Goal: Task Accomplishment & Management: Manage account settings

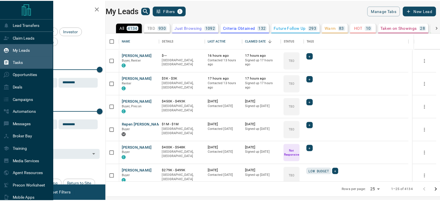
scroll to position [145, 331]
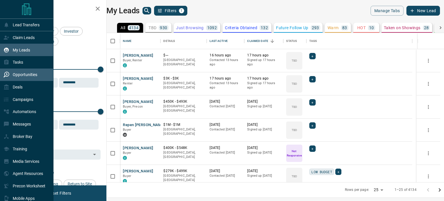
click at [22, 70] on div "Opportunities" at bounding box center [27, 75] width 54 height 12
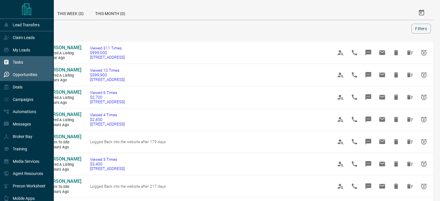
click at [12, 62] on div "Tasks" at bounding box center [13, 63] width 20 height 10
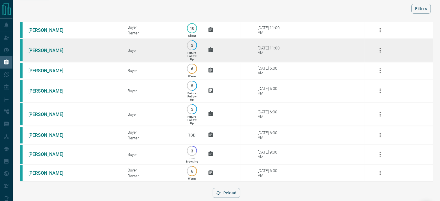
scroll to position [21, 0]
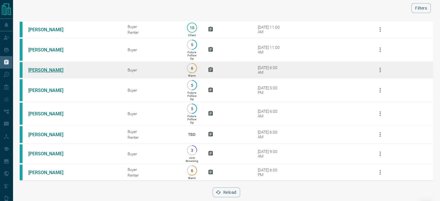
click at [46, 73] on link "[PERSON_NAME]" at bounding box center [49, 69] width 43 height 5
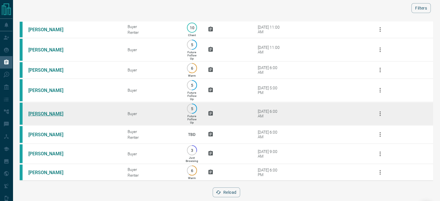
click at [45, 114] on link "[PERSON_NAME]" at bounding box center [49, 113] width 43 height 5
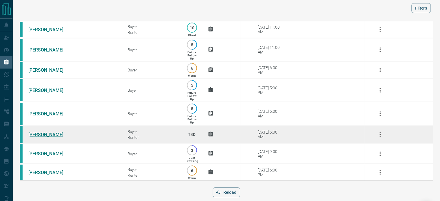
click at [43, 136] on link "[PERSON_NAME]" at bounding box center [49, 134] width 43 height 5
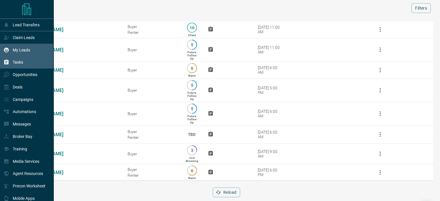
click at [21, 49] on p "My Leads" at bounding box center [21, 50] width 17 height 5
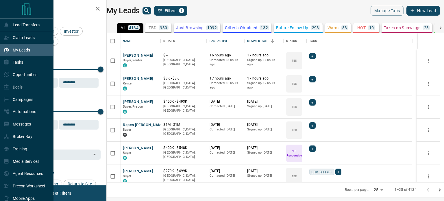
scroll to position [145, 331]
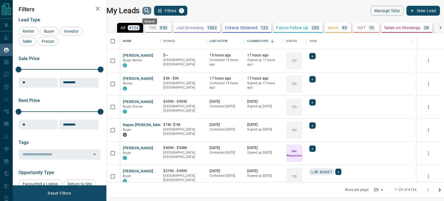
click at [150, 11] on icon "search button" at bounding box center [147, 10] width 7 height 7
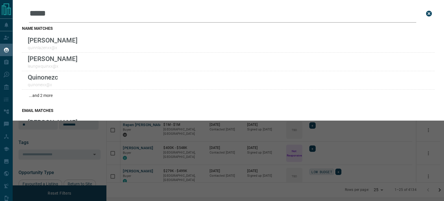
click at [38, 14] on input "*****" at bounding box center [223, 14] width 388 height 18
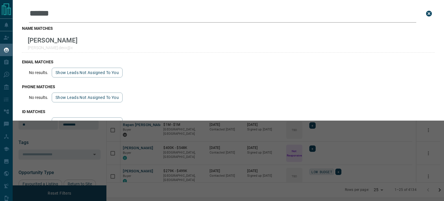
click at [42, 14] on input "******" at bounding box center [223, 14] width 388 height 18
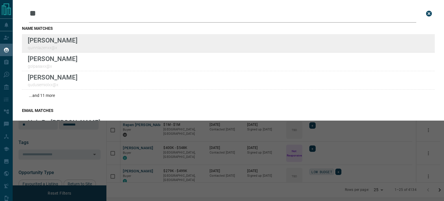
type input "**"
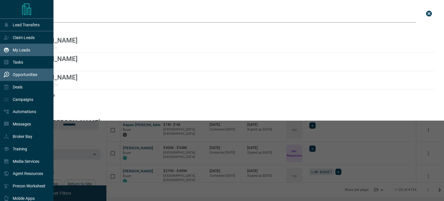
click at [25, 75] on p "Opportunities" at bounding box center [25, 74] width 25 height 5
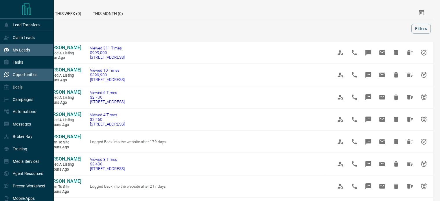
click at [12, 45] on div "My Leads" at bounding box center [16, 50] width 27 height 10
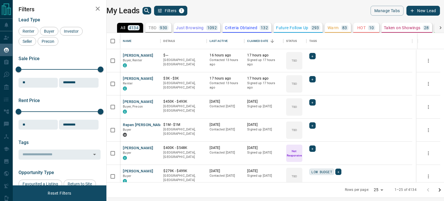
scroll to position [145, 331]
click at [156, 55] on icon "Open in New Tab" at bounding box center [153, 55] width 3 height 3
click at [51, 32] on span "Buyer" at bounding box center [49, 31] width 14 height 5
click at [80, 33] on div "Investor" at bounding box center [71, 31] width 23 height 9
click at [28, 41] on span "Seller" at bounding box center [28, 41] width 14 height 5
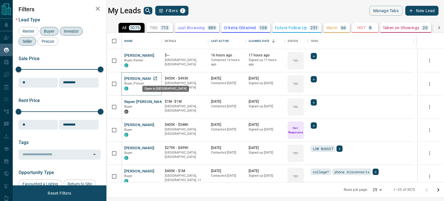
click at [157, 77] on icon "Open in New Tab" at bounding box center [155, 78] width 3 height 3
click at [157, 101] on icon "Open in New Tab" at bounding box center [155, 101] width 3 height 3
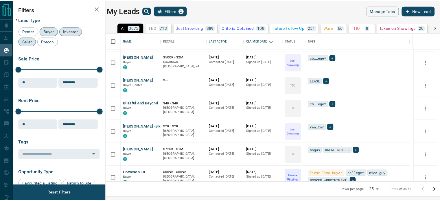
scroll to position [137, 0]
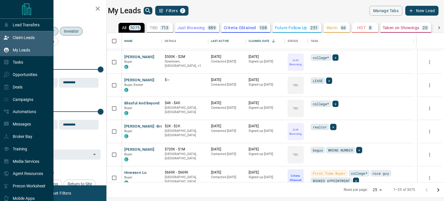
click at [23, 42] on div "Claim Leads" at bounding box center [18, 38] width 31 height 10
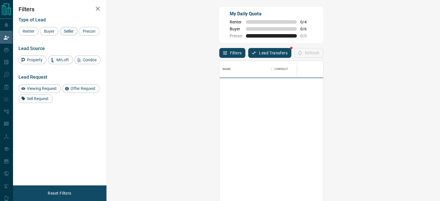
scroll to position [147, 316]
click at [65, 30] on span "Seller" at bounding box center [69, 31] width 14 height 5
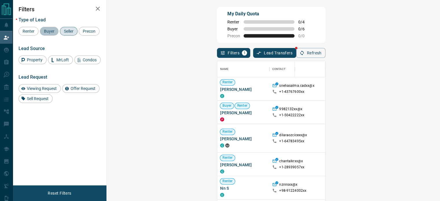
click at [43, 27] on div "Buyer" at bounding box center [49, 31] width 19 height 9
click at [87, 30] on span "Precon" at bounding box center [89, 31] width 17 height 5
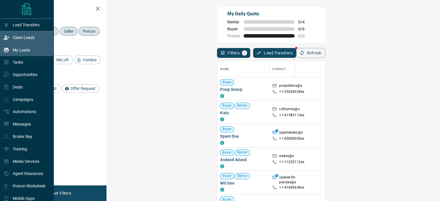
click at [10, 54] on div "My Leads" at bounding box center [16, 50] width 27 height 10
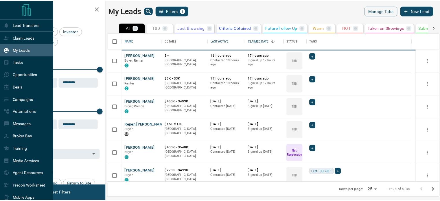
scroll to position [145, 331]
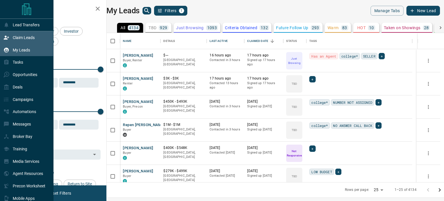
drag, startPoint x: 16, startPoint y: 36, endPoint x: 21, endPoint y: 37, distance: 4.8
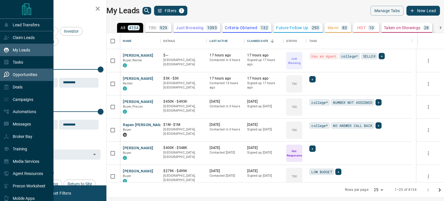
click at [32, 74] on p "Opportunities" at bounding box center [25, 74] width 25 height 5
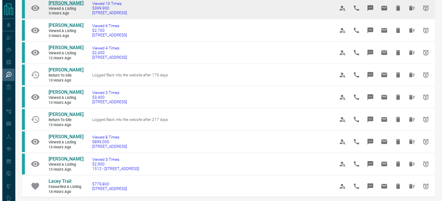
scroll to position [67, 0]
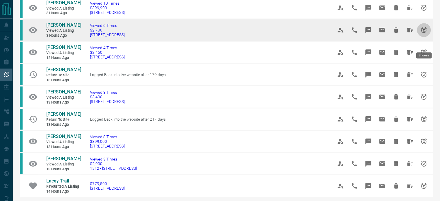
click at [425, 34] on icon "Snooze" at bounding box center [423, 30] width 7 height 7
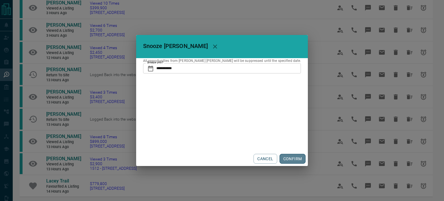
click at [280, 156] on button "CONFIRM" at bounding box center [293, 159] width 26 height 10
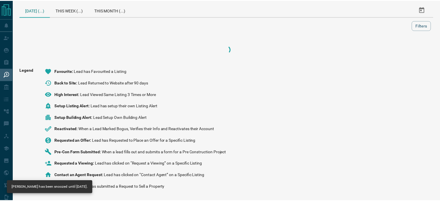
scroll to position [3, 0]
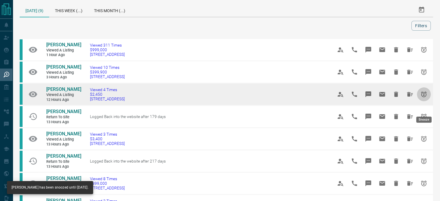
click at [425, 98] on icon "Snooze" at bounding box center [423, 94] width 7 height 7
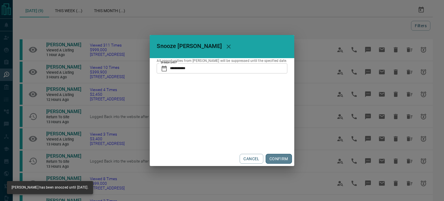
click at [273, 157] on button "CONFIRM" at bounding box center [279, 159] width 26 height 10
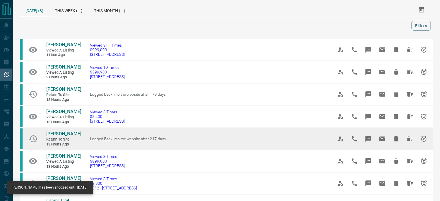
click at [59, 137] on span "[PERSON_NAME]" at bounding box center [63, 133] width 35 height 5
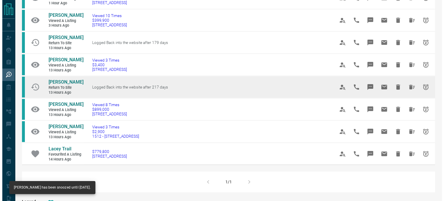
scroll to position [56, 0]
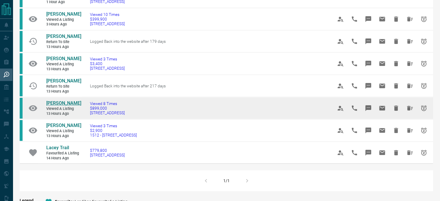
click at [58, 106] on span "[PERSON_NAME]" at bounding box center [63, 102] width 35 height 5
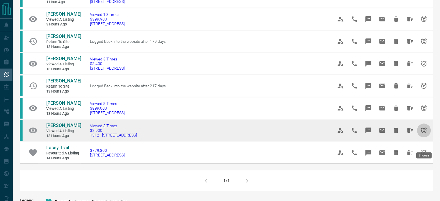
click at [425, 137] on button "Snooze" at bounding box center [424, 131] width 14 height 14
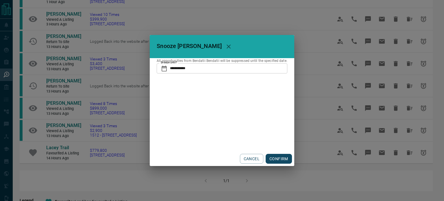
click at [274, 155] on button "CONFIRM" at bounding box center [279, 159] width 26 height 10
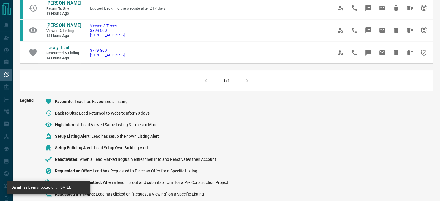
scroll to position [123, 0]
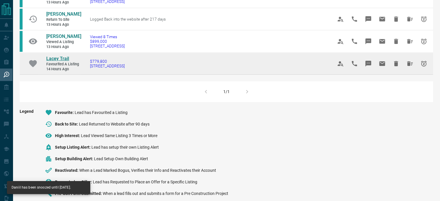
click at [50, 61] on span "Lacey Trail" at bounding box center [57, 58] width 23 height 5
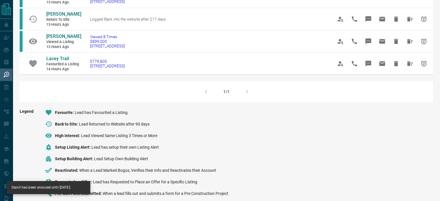
scroll to position [0, 0]
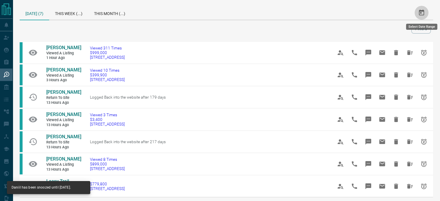
click at [422, 14] on icon "Select Date Range" at bounding box center [421, 12] width 7 height 7
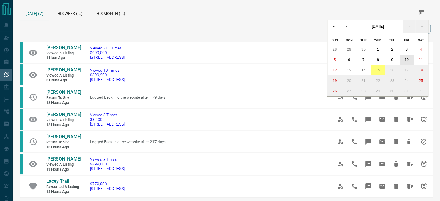
click at [405, 59] on abbr "10" at bounding box center [407, 60] width 4 height 4
click at [379, 70] on abbr "15" at bounding box center [378, 70] width 4 height 4
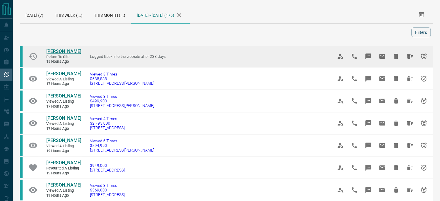
click at [55, 52] on span "[PERSON_NAME]" at bounding box center [63, 51] width 35 height 5
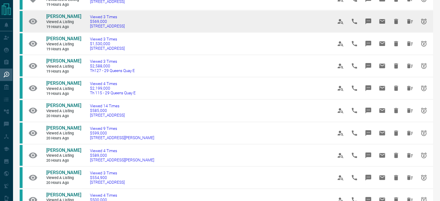
scroll to position [171, 0]
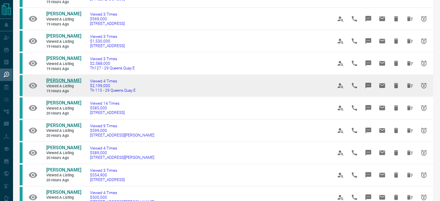
click at [60, 83] on span "[PERSON_NAME]" at bounding box center [63, 80] width 35 height 5
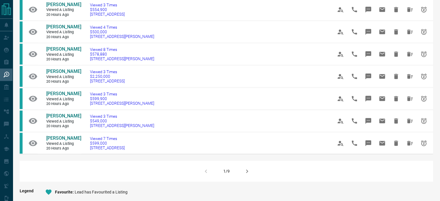
scroll to position [349, 0]
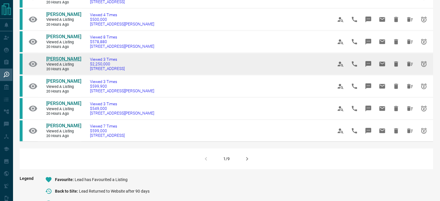
click at [64, 60] on span "[PERSON_NAME]" at bounding box center [63, 58] width 35 height 5
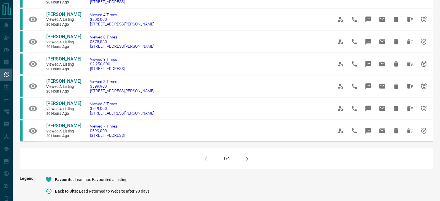
click at [248, 161] on icon "button" at bounding box center [247, 158] width 7 height 7
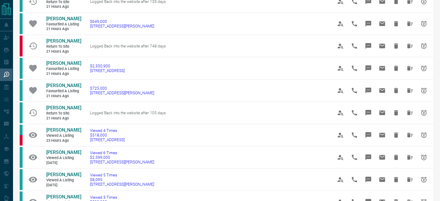
scroll to position [0, 0]
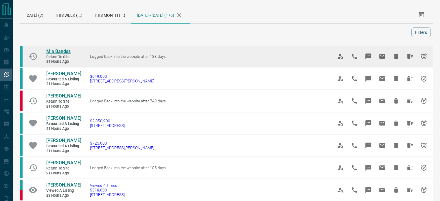
click at [66, 51] on span "Mia Bandss" at bounding box center [58, 51] width 24 height 5
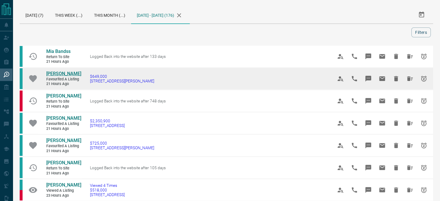
click at [57, 72] on span "[PERSON_NAME]" at bounding box center [63, 73] width 35 height 5
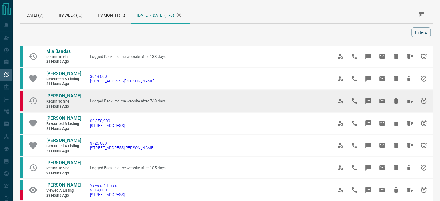
click at [53, 93] on span "[PERSON_NAME]" at bounding box center [63, 95] width 35 height 5
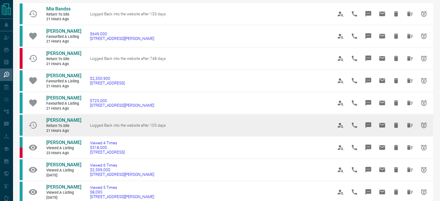
scroll to position [51, 0]
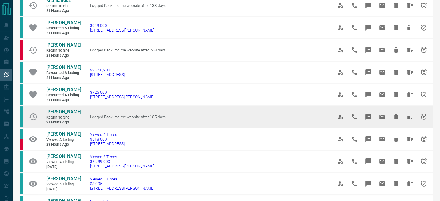
click at [58, 115] on span "[PERSON_NAME]" at bounding box center [63, 111] width 35 height 5
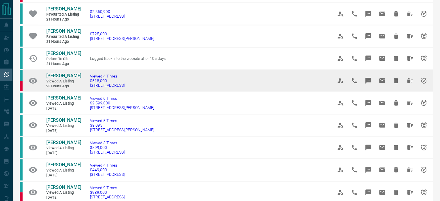
scroll to position [119, 0]
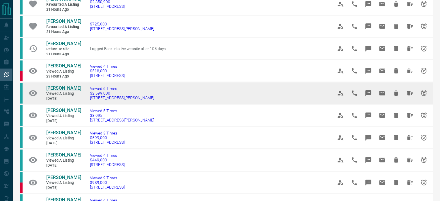
click at [60, 91] on span "[PERSON_NAME]" at bounding box center [63, 87] width 35 height 5
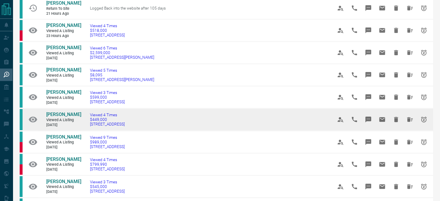
scroll to position [167, 0]
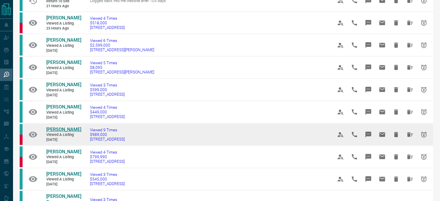
click at [58, 132] on span "[PERSON_NAME]" at bounding box center [63, 129] width 35 height 5
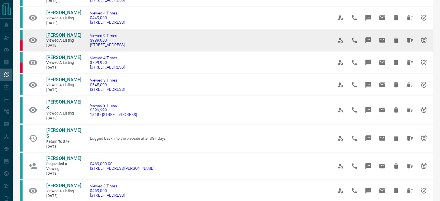
scroll to position [262, 0]
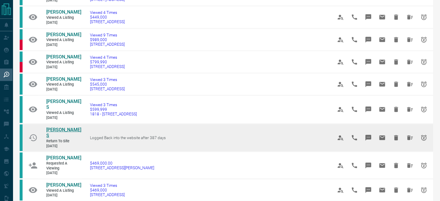
click at [56, 132] on span "[PERSON_NAME] S" at bounding box center [63, 133] width 35 height 12
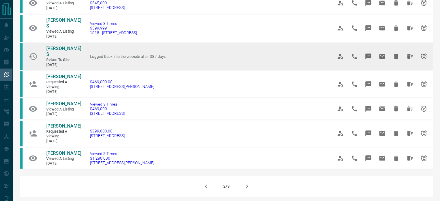
scroll to position [370, 0]
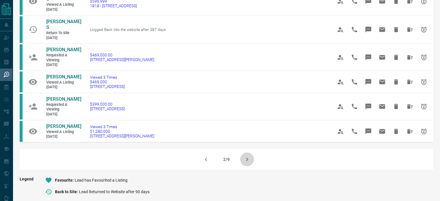
click at [242, 157] on button "button" at bounding box center [247, 159] width 14 height 14
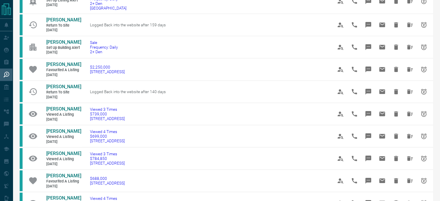
scroll to position [0, 0]
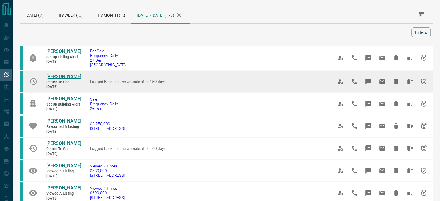
click at [58, 76] on span "[PERSON_NAME]" at bounding box center [63, 76] width 35 height 5
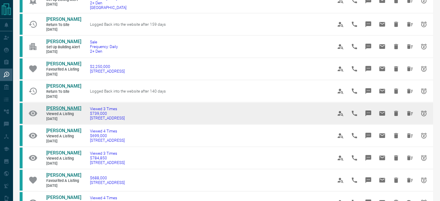
scroll to position [58, 0]
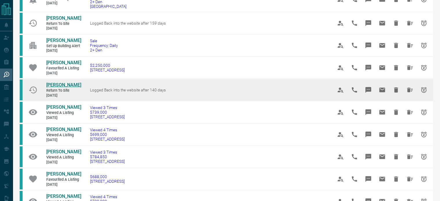
click at [64, 85] on span "[PERSON_NAME]" at bounding box center [63, 84] width 35 height 5
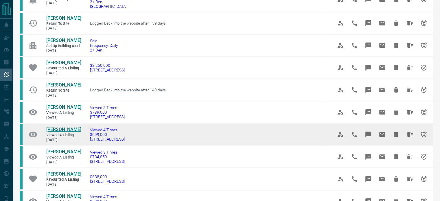
click at [56, 127] on span "[PERSON_NAME]" at bounding box center [63, 129] width 35 height 5
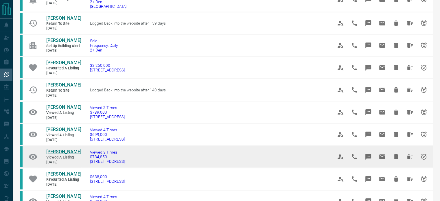
click at [57, 151] on span "[PERSON_NAME]" at bounding box center [63, 151] width 35 height 5
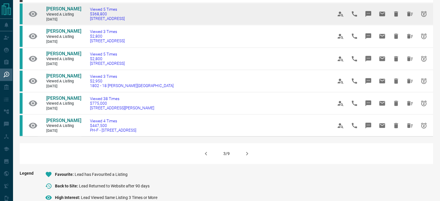
scroll to position [364, 0]
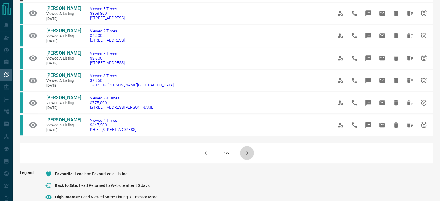
click at [246, 154] on icon "button" at bounding box center [247, 153] width 7 height 7
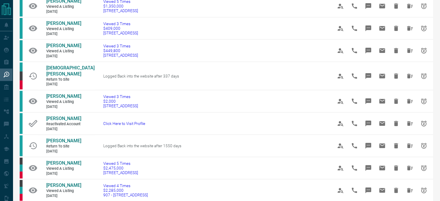
scroll to position [103, 0]
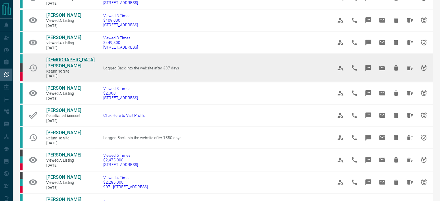
click at [62, 69] on span "[DEMOGRAPHIC_DATA][PERSON_NAME]" at bounding box center [70, 63] width 48 height 12
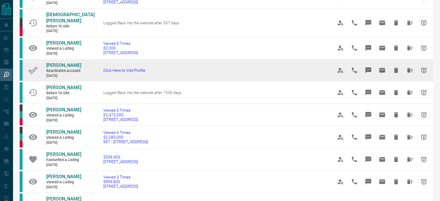
scroll to position [150, 0]
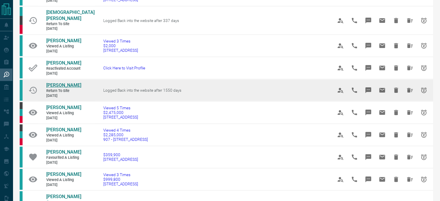
click at [53, 88] on span "[PERSON_NAME]" at bounding box center [63, 84] width 35 height 5
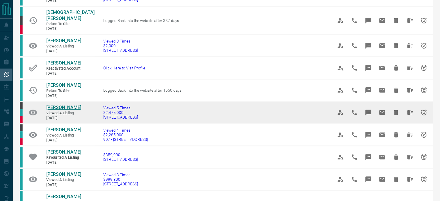
click at [52, 110] on span "[PERSON_NAME]" at bounding box center [63, 107] width 35 height 5
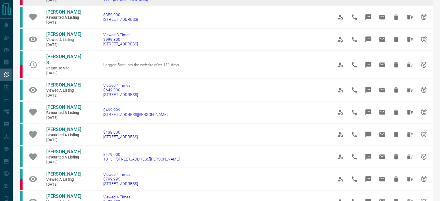
scroll to position [291, 0]
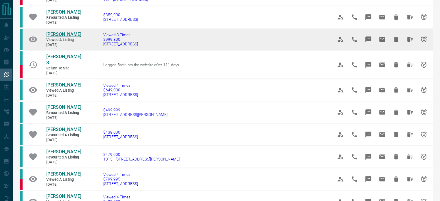
click at [56, 37] on span "[PERSON_NAME]" at bounding box center [63, 34] width 35 height 5
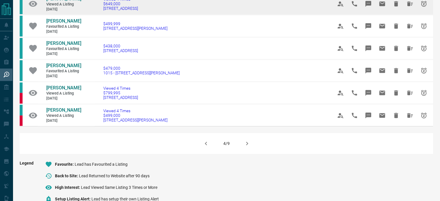
scroll to position [378, 0]
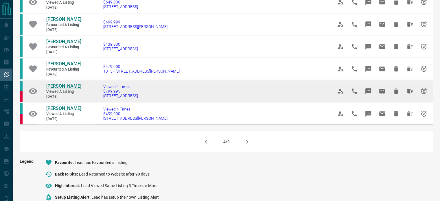
click at [65, 89] on span "[PERSON_NAME]" at bounding box center [63, 85] width 35 height 5
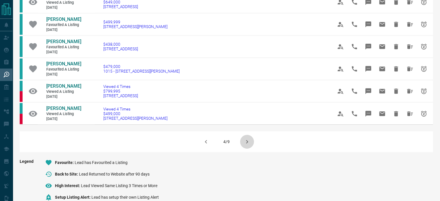
click at [244, 145] on icon "button" at bounding box center [247, 141] width 7 height 7
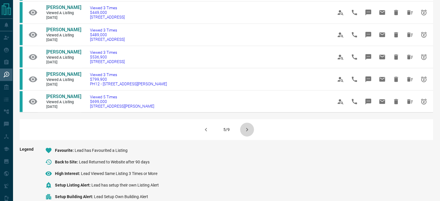
click at [247, 133] on icon "button" at bounding box center [247, 129] width 7 height 7
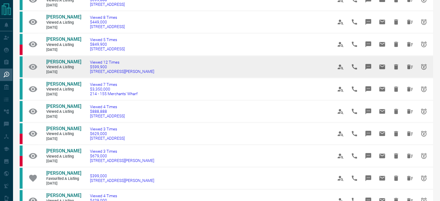
scroll to position [235, 0]
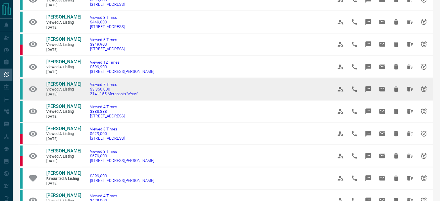
click at [65, 87] on span "[PERSON_NAME]" at bounding box center [63, 83] width 35 height 5
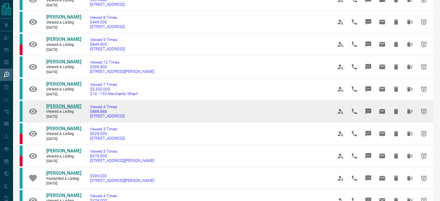
click at [58, 109] on span "[PERSON_NAME]" at bounding box center [63, 106] width 35 height 5
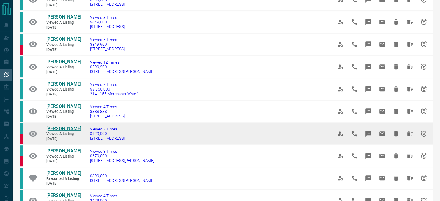
click at [64, 131] on span "[PERSON_NAME]" at bounding box center [63, 128] width 35 height 5
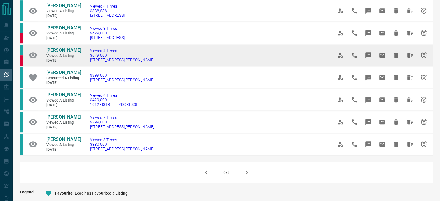
scroll to position [340, 0]
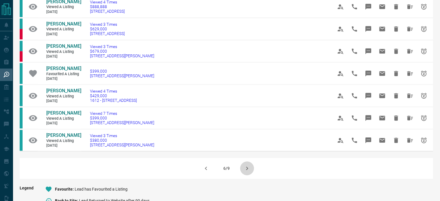
click at [248, 172] on icon "button" at bounding box center [247, 168] width 7 height 7
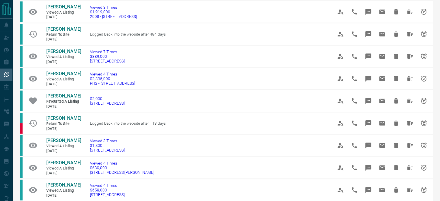
scroll to position [0, 0]
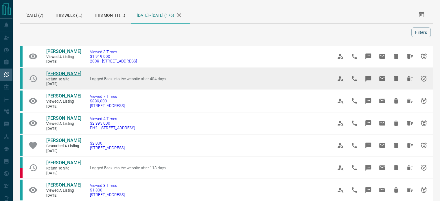
click at [55, 76] on span "[PERSON_NAME]" at bounding box center [63, 73] width 35 height 5
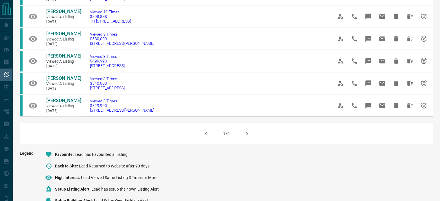
scroll to position [375, 0]
click at [244, 137] on icon "button" at bounding box center [247, 133] width 7 height 7
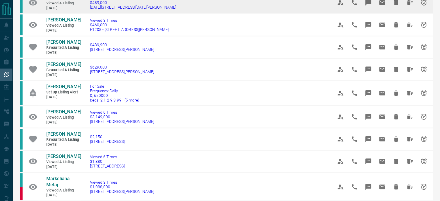
scroll to position [101, 0]
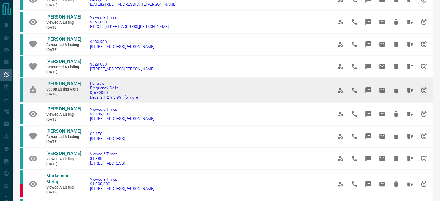
click at [58, 87] on span "[PERSON_NAME]" at bounding box center [63, 83] width 35 height 5
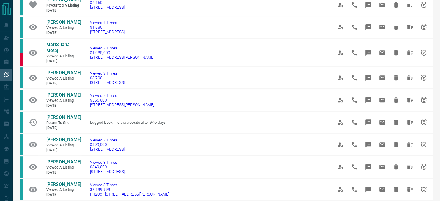
scroll to position [233, 0]
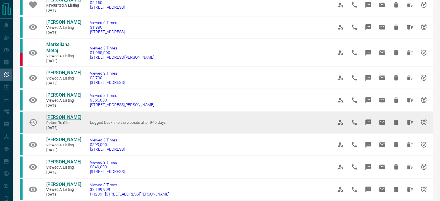
click at [64, 120] on span "[PERSON_NAME]" at bounding box center [63, 117] width 35 height 5
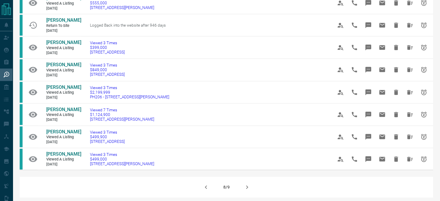
scroll to position [333, 0]
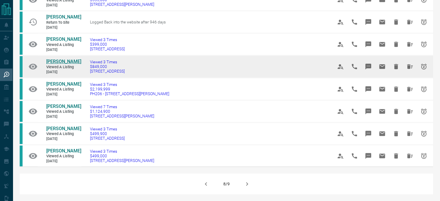
click at [52, 64] on span "[PERSON_NAME]" at bounding box center [63, 61] width 35 height 5
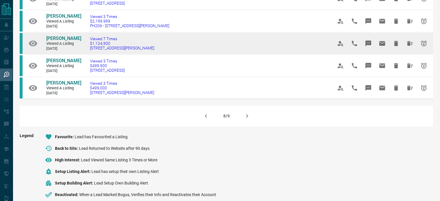
scroll to position [401, 0]
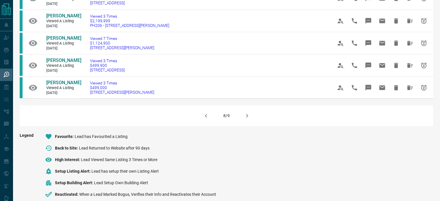
click at [246, 119] on icon "button" at bounding box center [247, 115] width 7 height 7
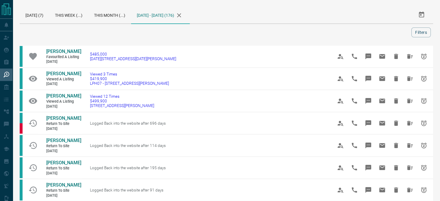
scroll to position [0, 0]
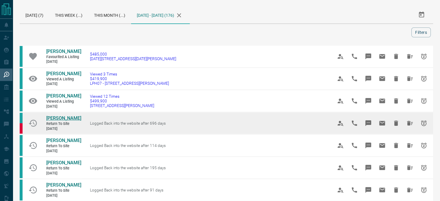
click at [64, 121] on span "[PERSON_NAME]" at bounding box center [63, 117] width 35 height 5
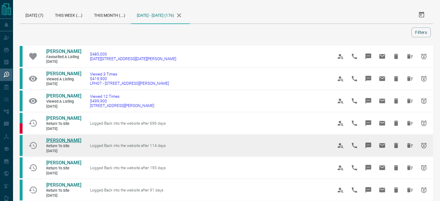
click at [60, 143] on span "[PERSON_NAME]" at bounding box center [63, 140] width 35 height 5
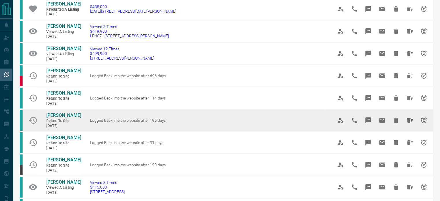
scroll to position [51, 0]
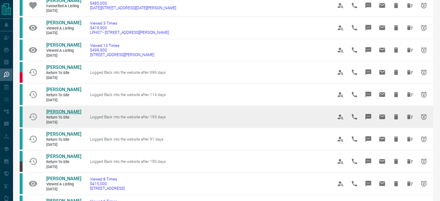
click at [51, 115] on span "[PERSON_NAME]" at bounding box center [63, 111] width 35 height 5
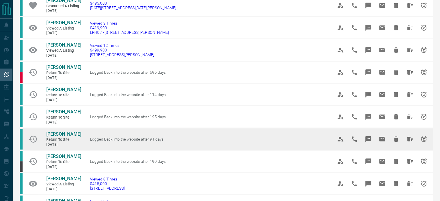
click at [54, 137] on span "[PERSON_NAME]" at bounding box center [63, 133] width 35 height 5
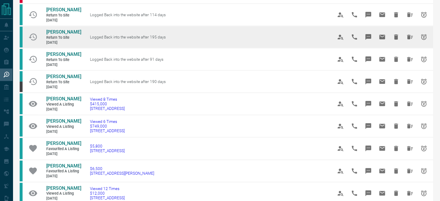
scroll to position [131, 0]
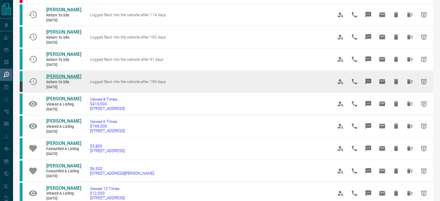
click at [55, 79] on span "[PERSON_NAME]" at bounding box center [63, 76] width 35 height 5
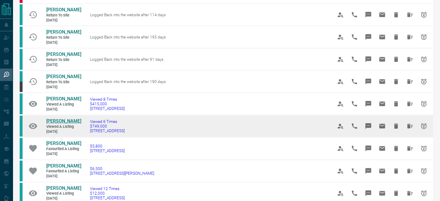
click at [55, 124] on span "[PERSON_NAME]" at bounding box center [63, 120] width 35 height 5
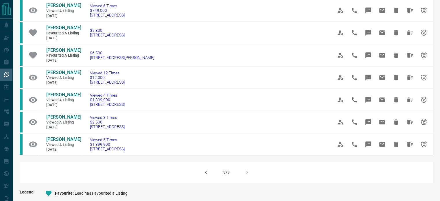
scroll to position [262, 0]
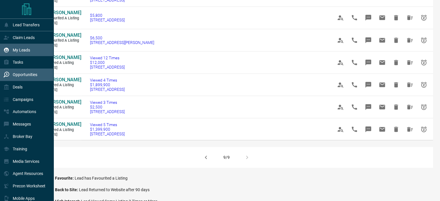
click at [10, 53] on div "My Leads" at bounding box center [16, 50] width 27 height 10
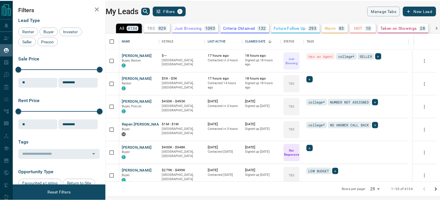
scroll to position [145, 331]
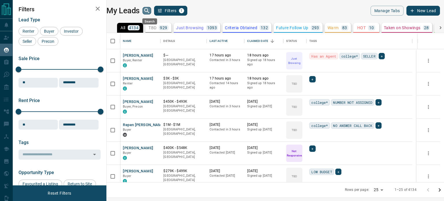
click at [149, 11] on icon "search button" at bounding box center [146, 10] width 5 height 5
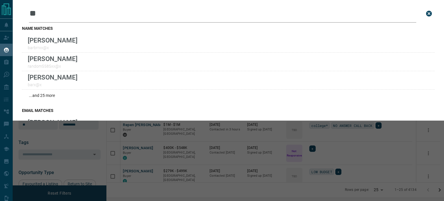
type input "*"
click at [64, 16] on input "******" at bounding box center [223, 14] width 388 height 18
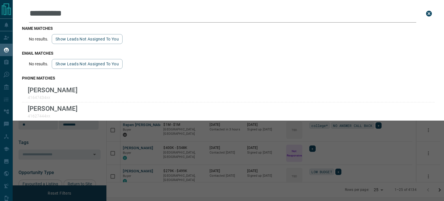
click at [58, 9] on input "**********" at bounding box center [223, 14] width 388 height 18
click at [57, 12] on input "**********" at bounding box center [223, 14] width 388 height 18
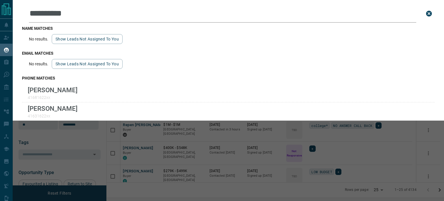
click at [57, 12] on input "**********" at bounding box center [223, 14] width 388 height 18
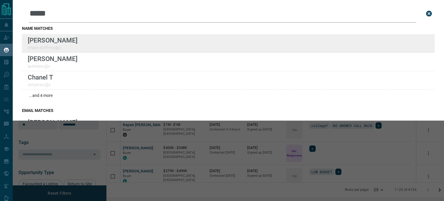
type input "*****"
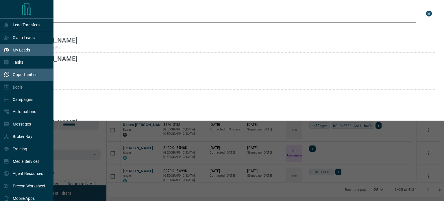
click at [7, 74] on icon at bounding box center [6, 75] width 6 height 6
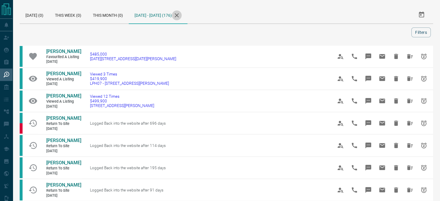
click at [180, 17] on icon "button" at bounding box center [176, 15] width 7 height 7
